Goal: Check status: Check status

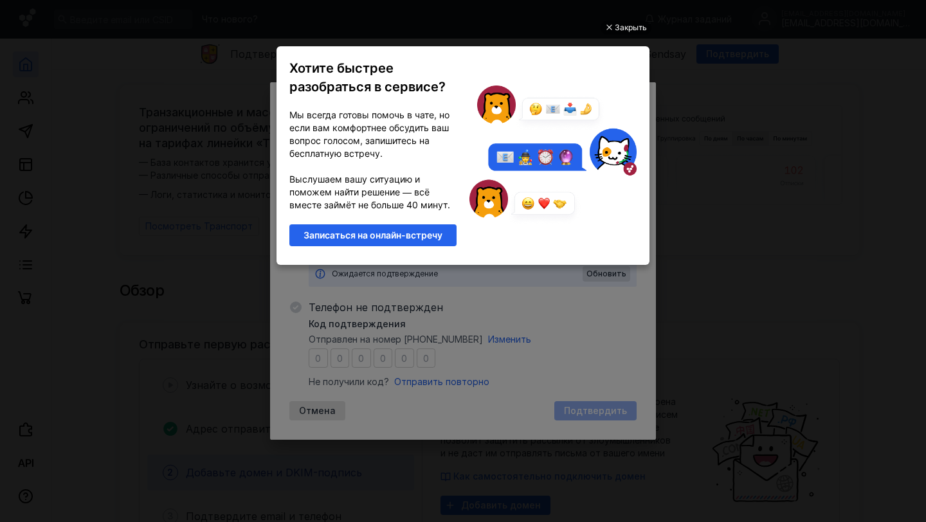
click at [712, 110] on ul "Закрыть Хотите быстрее разобраться в сервисе? Мы всегда готовы помочь в чате, н…" at bounding box center [463, 262] width 926 height 522
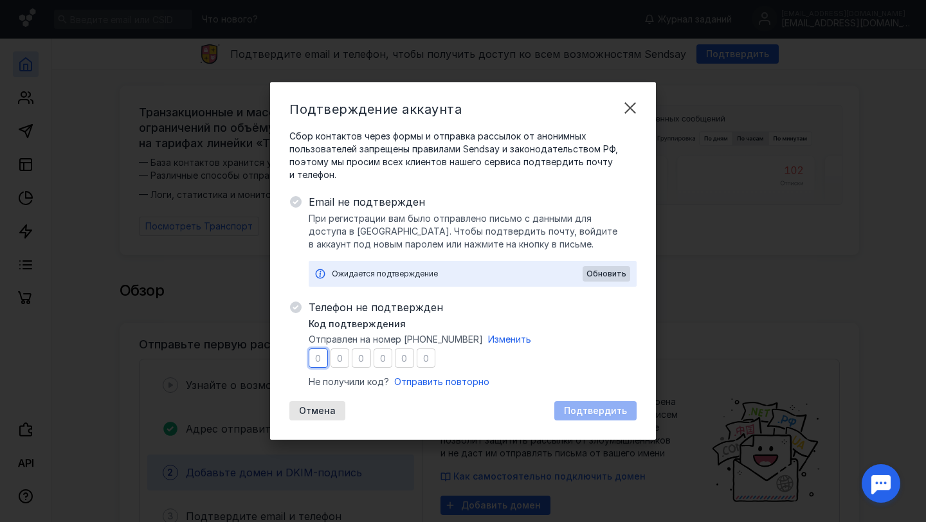
click at [323, 361] on input "number" at bounding box center [318, 358] width 19 height 19
click at [315, 359] on input "number" at bounding box center [318, 358] width 19 height 19
click at [320, 360] on input "number" at bounding box center [318, 358] width 19 height 19
type input "4"
type input "1"
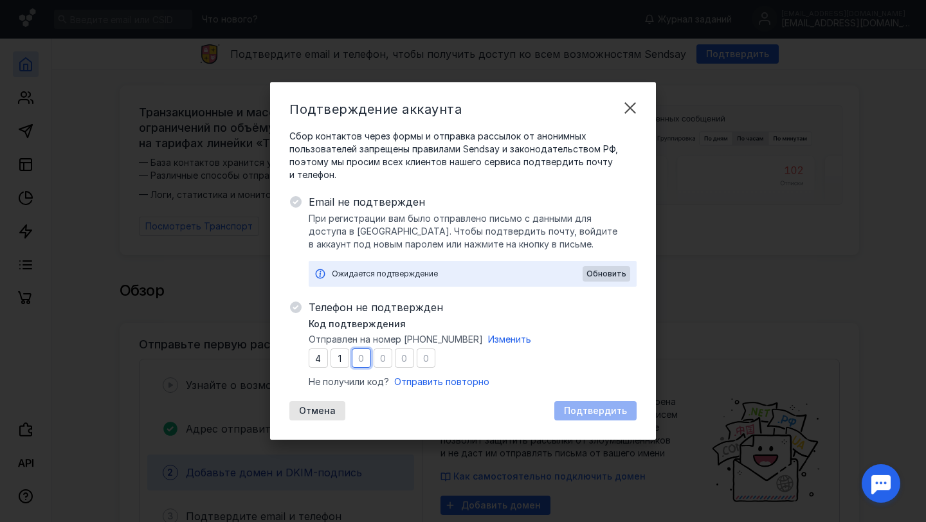
type input "7"
type input "2"
type input "5"
type input "4"
click at [605, 412] on span "Подтвердить" at bounding box center [595, 411] width 63 height 11
